Goal: Answer question/provide support: Share knowledge or assist other users

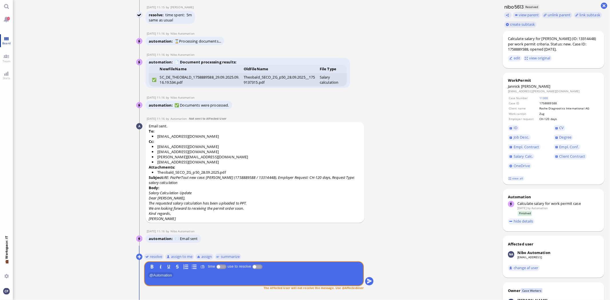
click at [7, 41] on span "Board" at bounding box center [6, 43] width 11 height 4
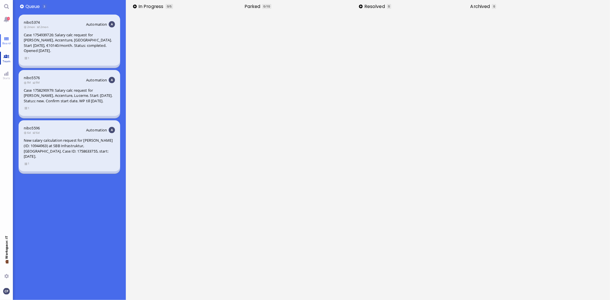
click at [6, 56] on link "Team" at bounding box center [6, 58] width 13 height 13
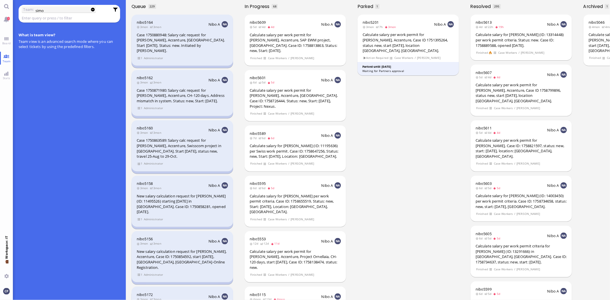
type input "simo"
click at [6, 9] on link "Main menu" at bounding box center [6, 6] width 13 height 13
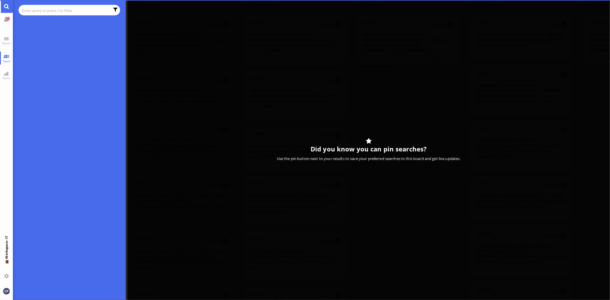
click at [38, 10] on input "text" at bounding box center [66, 10] width 88 height 6
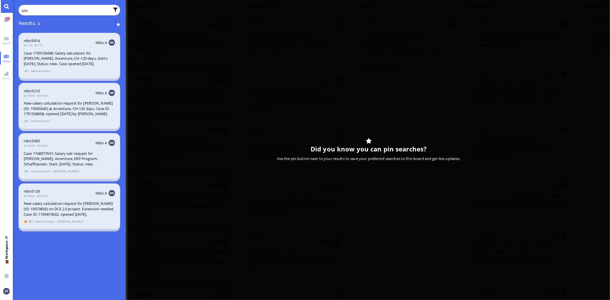
type input "sim"
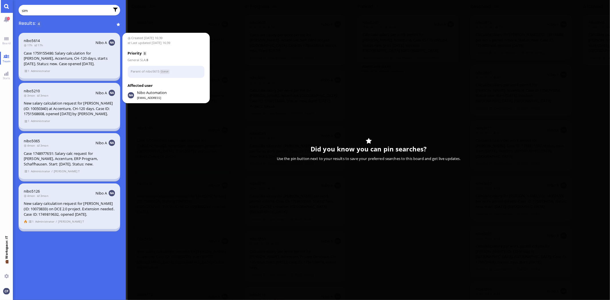
click at [63, 56] on div "Case 1759155486: Salary calculation for [PERSON_NAME], Accenture, CH-120 days, …" at bounding box center [69, 59] width 91 height 16
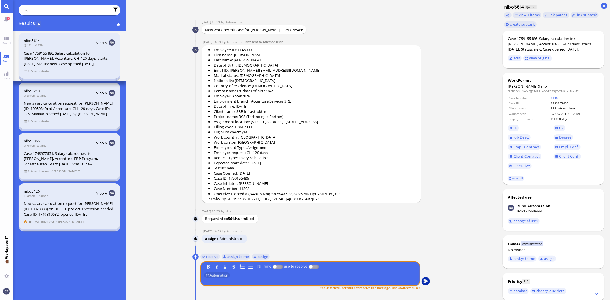
click at [424, 281] on button "submit" at bounding box center [425, 281] width 9 height 9
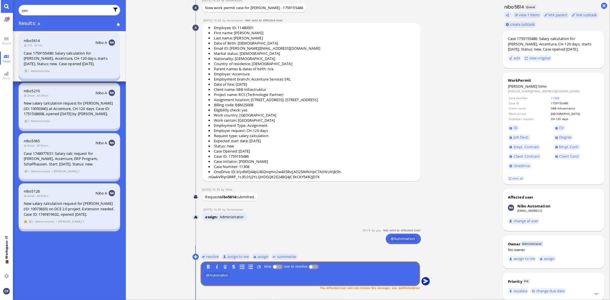
click at [424, 281] on button "submit" at bounding box center [425, 281] width 9 height 9
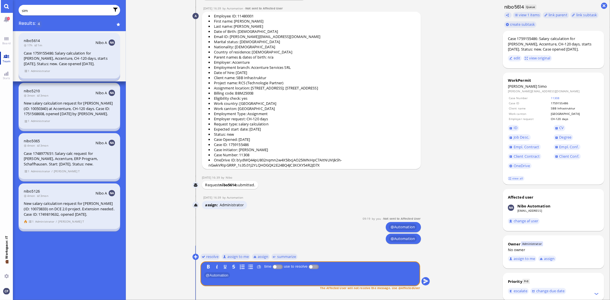
click at [7, 57] on link "Team" at bounding box center [6, 58] width 13 height 13
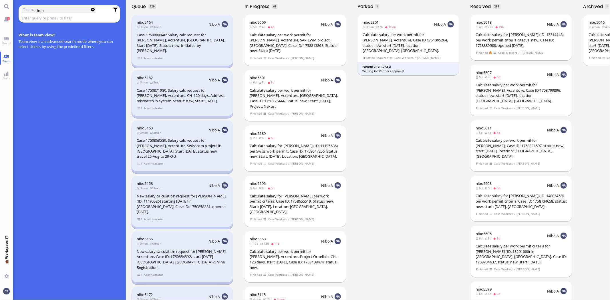
click at [65, 11] on input "simo" at bounding box center [60, 10] width 50 height 6
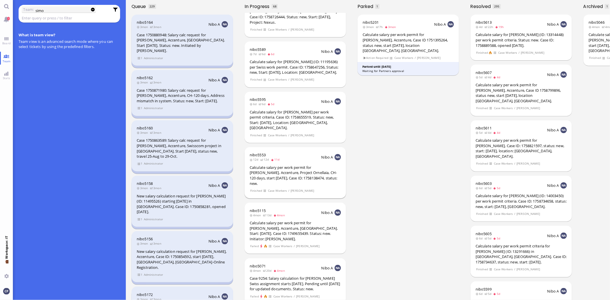
scroll to position [95, 0]
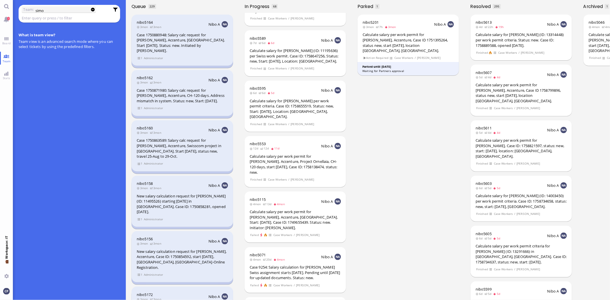
click at [41, 6] on chips "Team: simo" at bounding box center [70, 14] width 102 height 18
drag, startPoint x: 51, startPoint y: 9, endPoint x: 0, endPoint y: 10, distance: 50.3
click at [0, 10] on app-base "1 Board Team Stats 💼 Workspace: IT You Team: simo What is team view? Team view …" at bounding box center [305, 150] width 610 height 300
type input "simo"
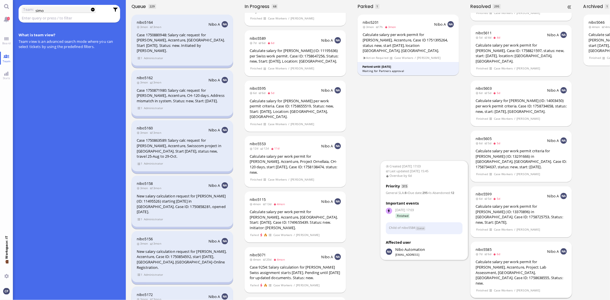
scroll to position [159, 0]
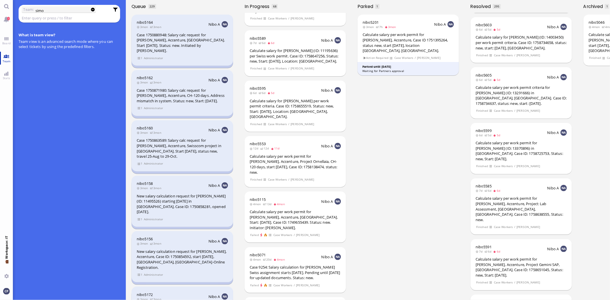
click at [2, 60] on span "Team" at bounding box center [6, 61] width 11 height 4
click at [8, 56] on link "Team" at bounding box center [6, 58] width 13 height 13
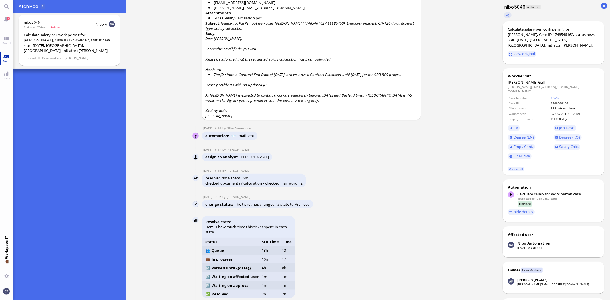
click at [7, 56] on link "Team" at bounding box center [6, 58] width 13 height 13
click at [8, 38] on link "Board" at bounding box center [6, 40] width 13 height 13
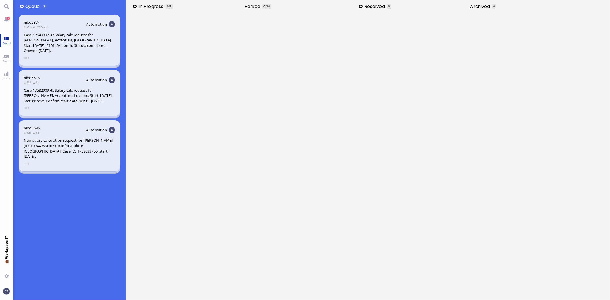
click at [7, 41] on span "Board" at bounding box center [6, 43] width 11 height 4
click at [5, 7] on link "Main menu" at bounding box center [6, 6] width 13 height 13
click at [6, 58] on link "Team" at bounding box center [6, 58] width 13 height 13
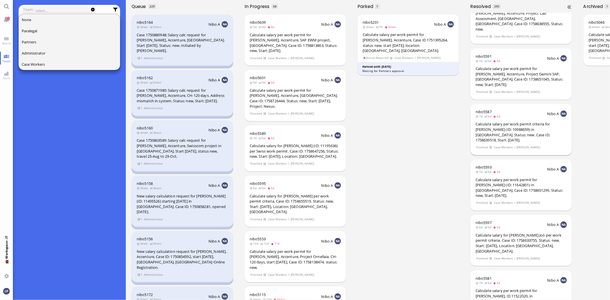
scroll to position [508, 0]
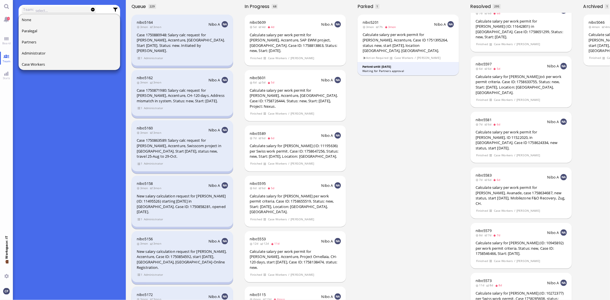
click at [33, 12] on label "Team:" at bounding box center [28, 9] width 11 height 6
click at [40, 9] on input "text" at bounding box center [60, 10] width 50 height 6
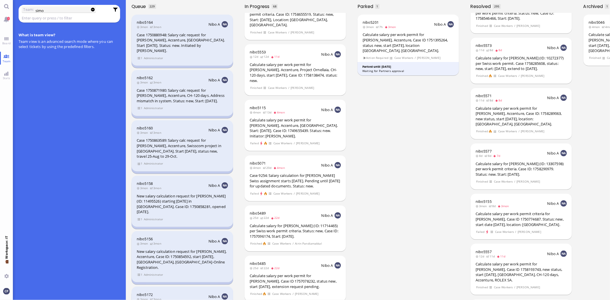
scroll to position [286, 0]
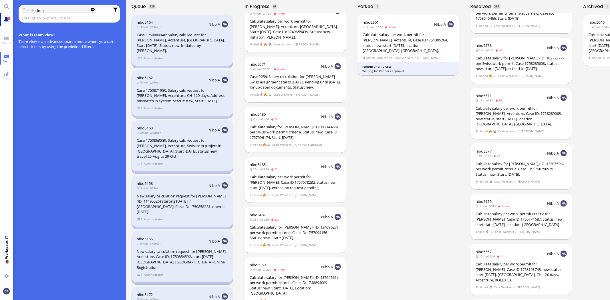
click at [6, 19] on link "1" at bounding box center [6, 19] width 13 height 13
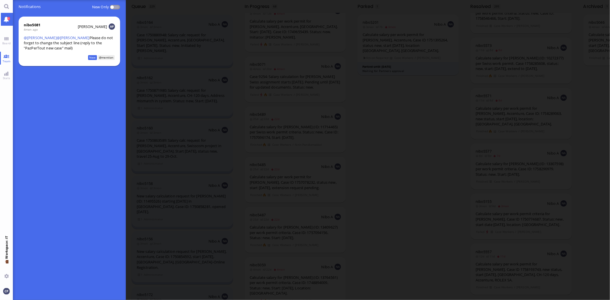
click at [51, 41] on p "﻿ @ [PERSON_NAME] ﻿ ﻿ @ [PERSON_NAME] ﻿ Please do not forget to change the subj…" at bounding box center [69, 42] width 91 height 15
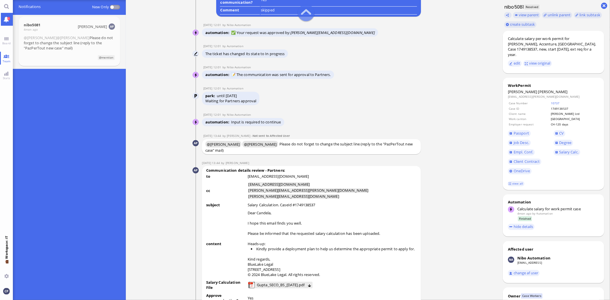
scroll to position [-508, 0]
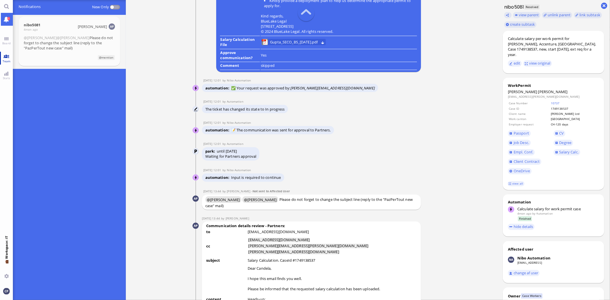
click at [6, 56] on link "Team" at bounding box center [6, 58] width 13 height 13
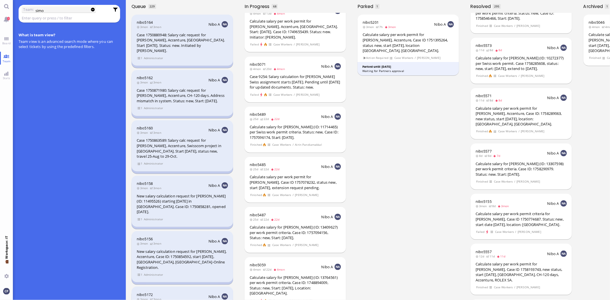
click at [49, 12] on input "simo" at bounding box center [60, 10] width 50 height 6
drag, startPoint x: 51, startPoint y: 10, endPoint x: 0, endPoint y: 17, distance: 51.9
click at [0, 17] on app-base "1 Board Team Stats 💼 Workspace: IT You Team: simo What is team view? Team view …" at bounding box center [305, 150] width 610 height 300
type input "[PERSON_NAME]"
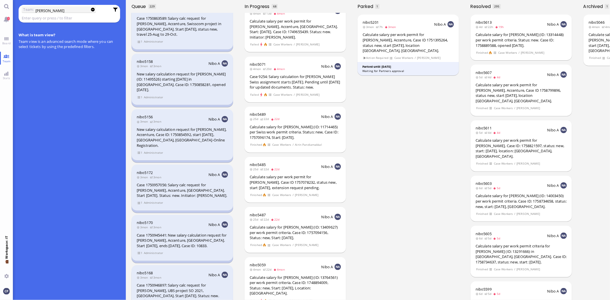
scroll to position [190, 0]
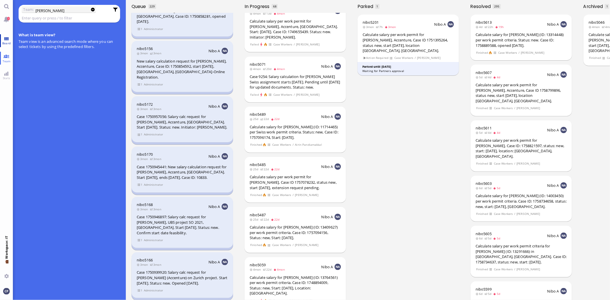
click at [3, 40] on link "Board" at bounding box center [6, 40] width 13 height 13
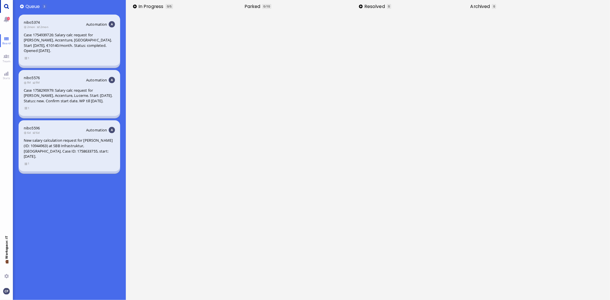
click at [7, 7] on link "Main menu" at bounding box center [6, 6] width 13 height 13
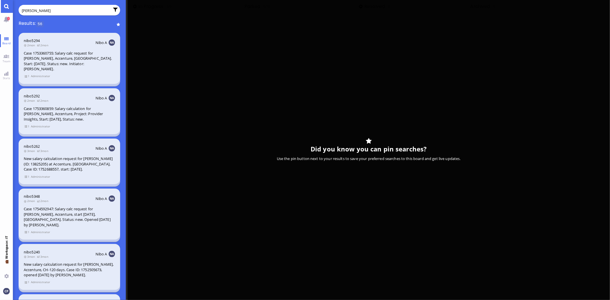
type input "[PERSON_NAME]"
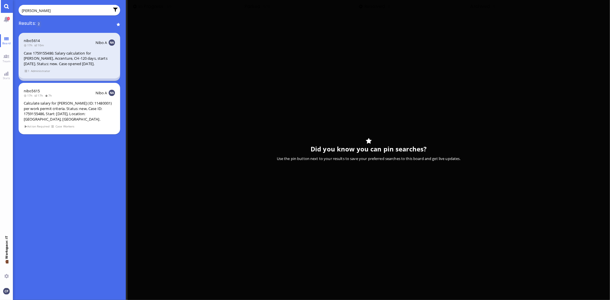
click at [39, 58] on div "Case 1759155486: Salary calculation for [PERSON_NAME], Accenture, CH-120 days, …" at bounding box center [69, 59] width 91 height 16
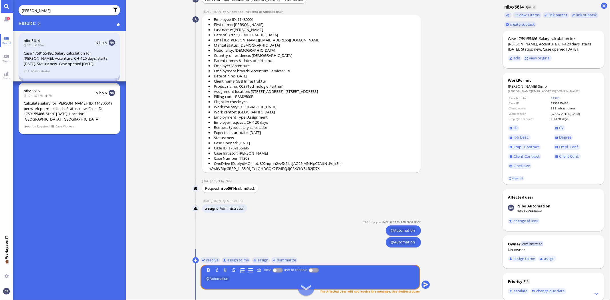
scroll to position [0, 0]
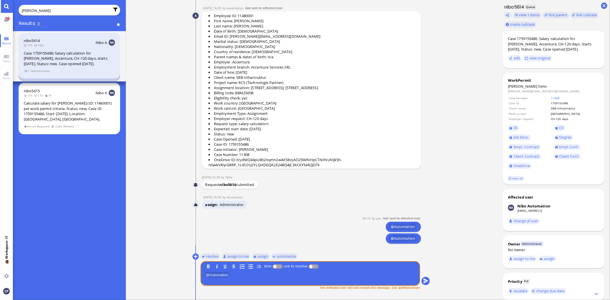
click at [403, 226] on span "@ Automation" at bounding box center [403, 227] width 28 height 7
click at [425, 280] on button "submit" at bounding box center [425, 281] width 9 height 9
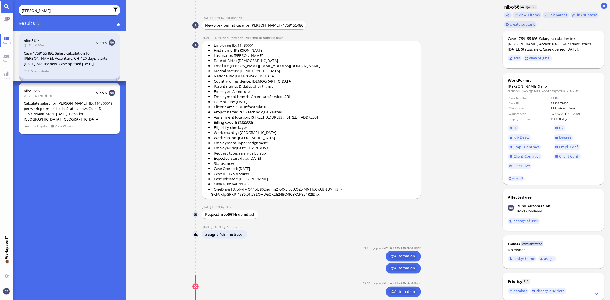
scroll to position [0, 0]
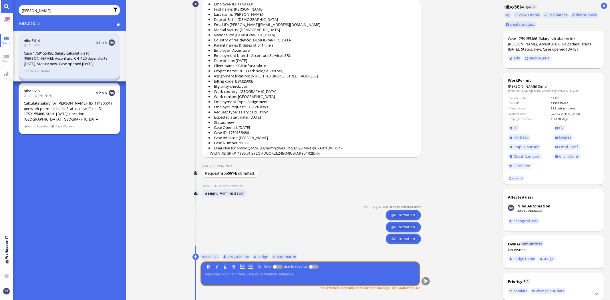
click at [77, 113] on div "Calculate salary for [PERSON_NAME] (ID: 11480001) per work permit criteria. Sta…" at bounding box center [69, 111] width 91 height 21
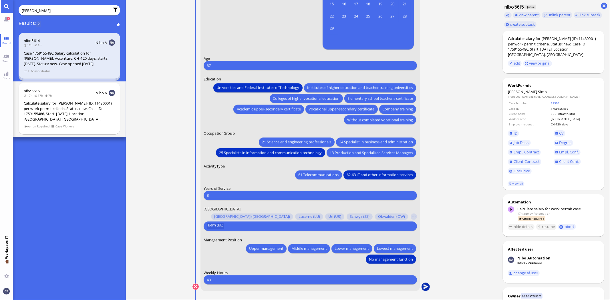
click at [425, 287] on button "submit" at bounding box center [425, 287] width 9 height 9
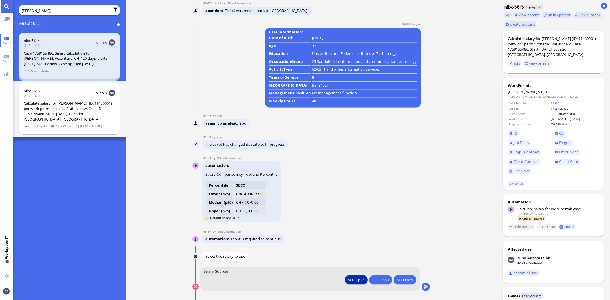
click at [358, 282] on div "SECO p25" at bounding box center [356, 280] width 16 height 6
click at [356, 281] on div "SECO p25" at bounding box center [356, 280] width 16 height 6
click at [424, 287] on button "submit" at bounding box center [425, 287] width 9 height 9
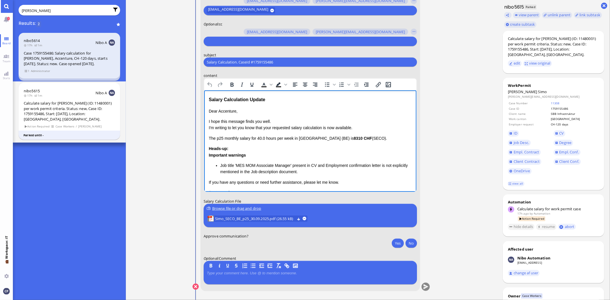
drag, startPoint x: 209, startPoint y: 139, endPoint x: 386, endPoint y: 138, distance: 177.0
click at [386, 138] on p "The p25 monthly salary for 40.0 hours per week in [GEOGRAPHIC_DATA] ([GEOGRAPHI…" at bounding box center [309, 138] width 203 height 6
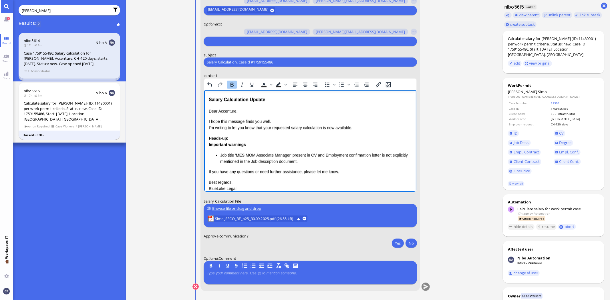
drag, startPoint x: 206, startPoint y: 138, endPoint x: 325, endPoint y: 162, distance: 121.0
click at [324, 161] on html "Salary Calculation Update Dear Accenture, I hope this message finds you well. I…" at bounding box center [310, 152] width 212 height 125
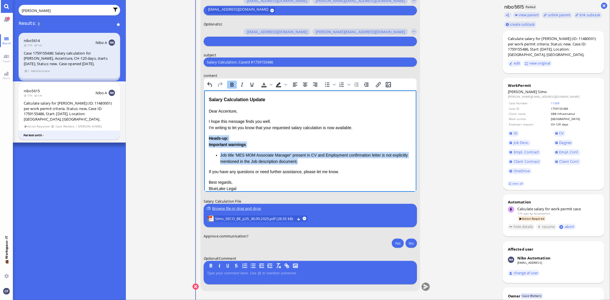
drag, startPoint x: 209, startPoint y: 137, endPoint x: 320, endPoint y: 162, distance: 114.2
click at [320, 162] on div "Heads-up: Important warnings Job title 'MES MOM Associate Manager' present in C…" at bounding box center [309, 150] width 203 height 30
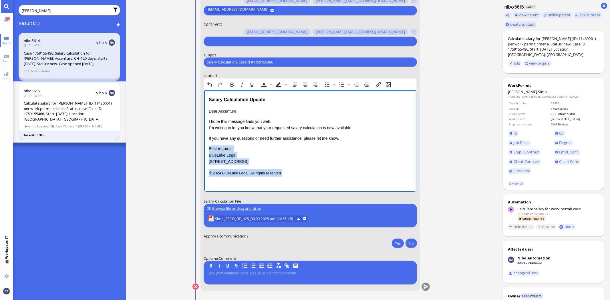
drag, startPoint x: 208, startPoint y: 148, endPoint x: 302, endPoint y: 186, distance: 101.4
click at [302, 182] on html "Salary Calculation Update Dear Accenture, I hope this message finds you well. I…" at bounding box center [310, 136] width 212 height 92
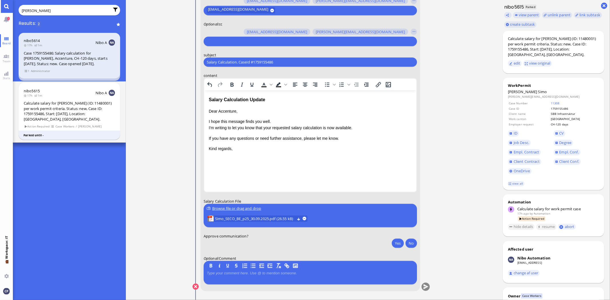
click at [304, 63] on input "Salary Calculation. CaseId #1759155486" at bounding box center [310, 62] width 207 height 6
drag, startPoint x: 304, startPoint y: 63, endPoint x: 149, endPoint y: 70, distance: 155.1
click at [149, 70] on ticket "[DATE] 16:39 by Automation Automation Calculate eligible salary for work permit…" at bounding box center [311, 150] width 371 height 300
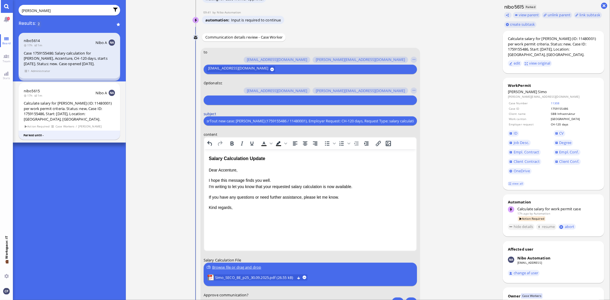
scroll to position [-63, 0]
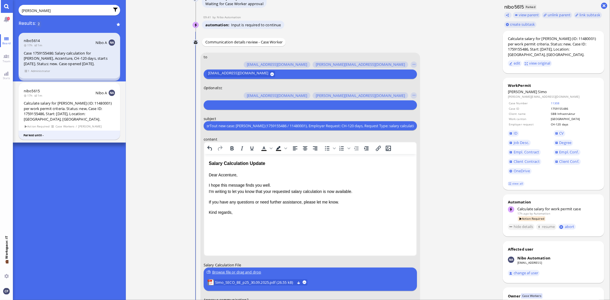
type input "AW: PazPerTout new case: [PERSON_NAME] (1759155486 / 11480001), Employer Reques…"
click at [327, 101] on div at bounding box center [309, 105] width 207 height 8
click at [362, 191] on p "I hope this message finds you well. I'm writing to let you know that your reque…" at bounding box center [309, 188] width 203 height 13
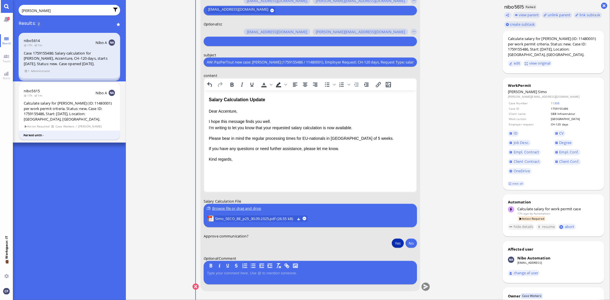
click at [400, 244] on button "Yes" at bounding box center [398, 243] width 12 height 9
click at [425, 287] on button "submit" at bounding box center [425, 287] width 9 height 9
